Goal: Check status

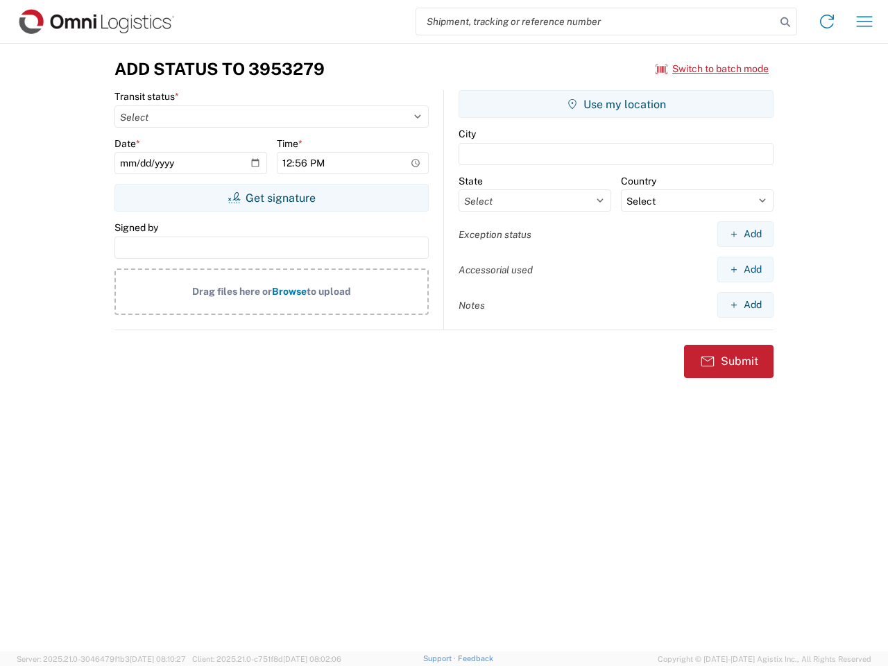
click at [596, 21] on input "search" at bounding box center [595, 21] width 359 height 26
click at [785, 22] on icon at bounding box center [784, 21] width 19 height 19
click at [827, 21] on icon at bounding box center [826, 21] width 22 height 22
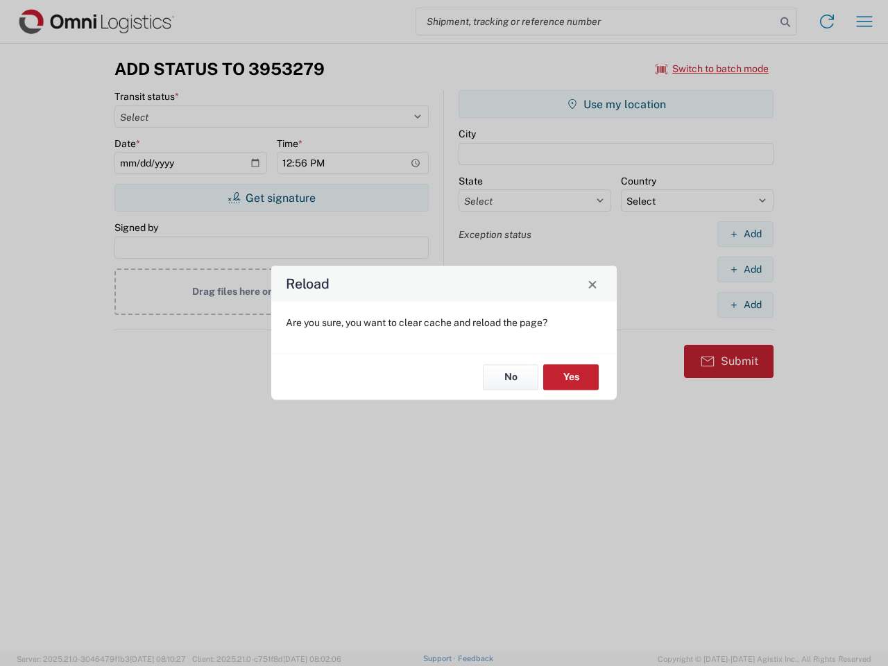
click at [712, 69] on div "Reload Are you sure, you want to clear cache and reload the page? No Yes" at bounding box center [444, 333] width 888 height 666
click at [271, 198] on div "Reload Are you sure, you want to clear cache and reload the page? No Yes" at bounding box center [444, 333] width 888 height 666
click at [616, 104] on div "Reload Are you sure, you want to clear cache and reload the page? No Yes" at bounding box center [444, 333] width 888 height 666
click at [745, 234] on div "Reload Are you sure, you want to clear cache and reload the page? No Yes" at bounding box center [444, 333] width 888 height 666
click at [745, 269] on div "Reload Are you sure, you want to clear cache and reload the page? No Yes" at bounding box center [444, 333] width 888 height 666
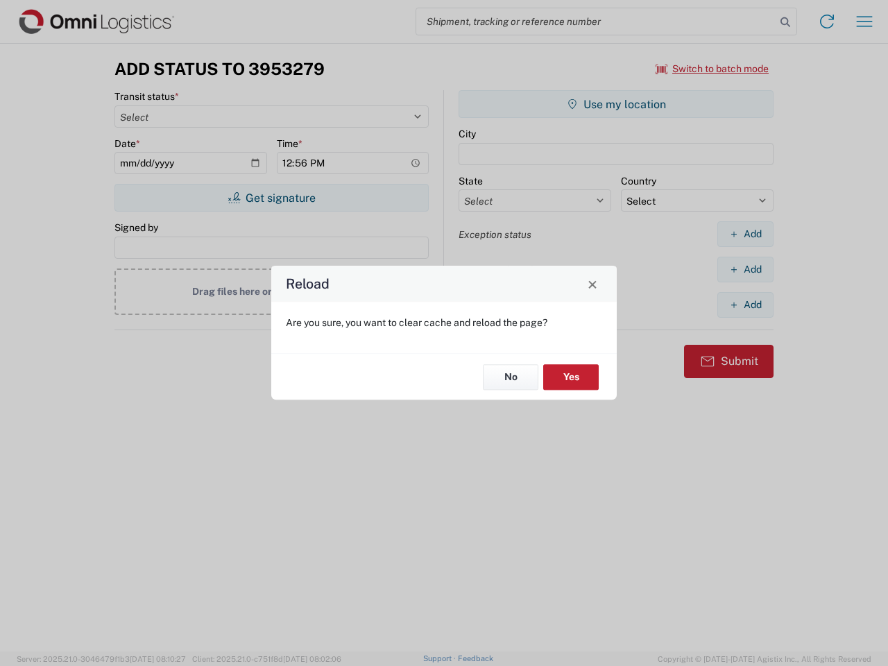
click at [745, 304] on div "Reload Are you sure, you want to clear cache and reload the page? No Yes" at bounding box center [444, 333] width 888 height 666
